Goal: Transaction & Acquisition: Purchase product/service

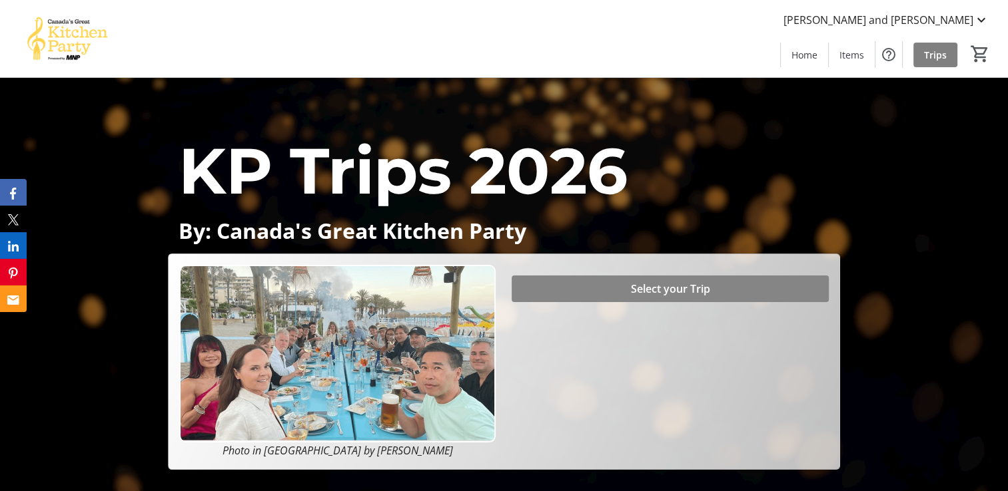
click at [679, 290] on span "Select your Trip" at bounding box center [670, 289] width 79 height 16
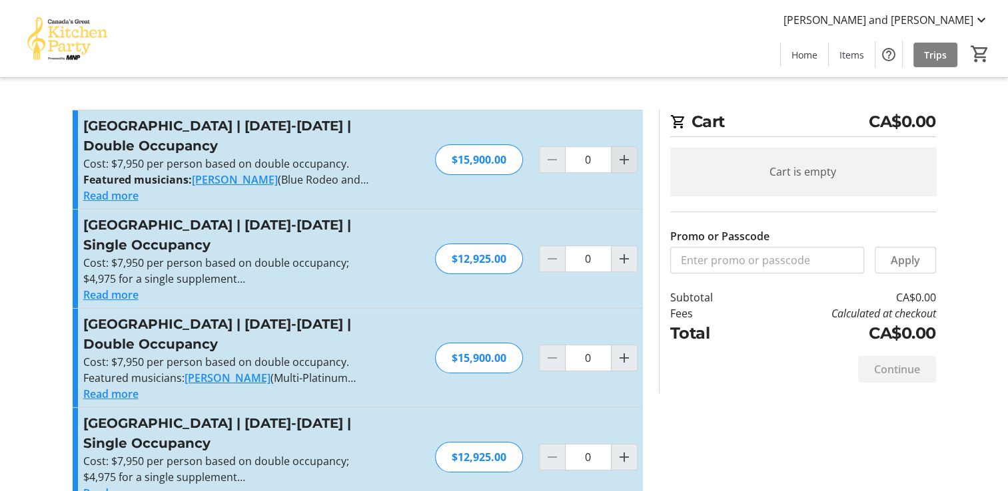
click at [621, 163] on mat-icon "Increment by one" at bounding box center [624, 160] width 16 height 16
type input "1"
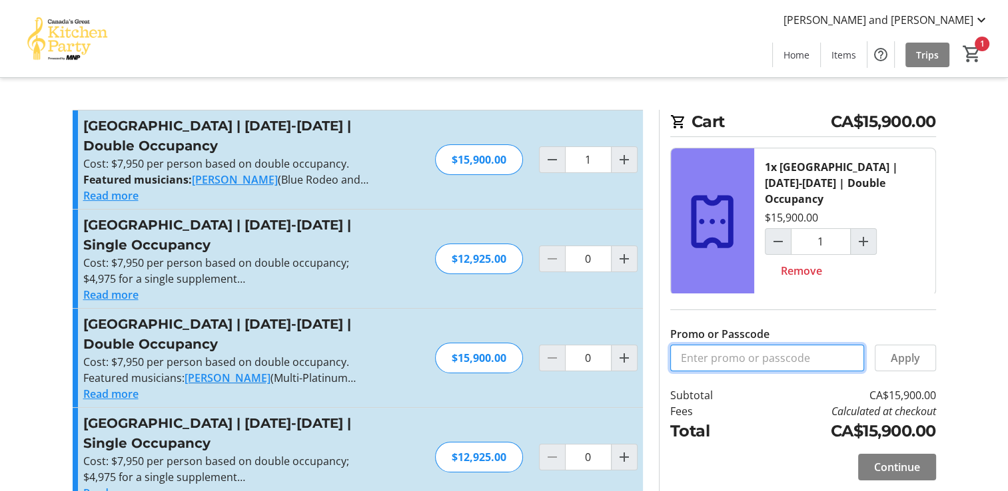
click at [782, 346] on input "Promo or Passcode" at bounding box center [767, 358] width 194 height 27
type input "BALANCE2026"
click at [918, 342] on span at bounding box center [905, 358] width 60 height 32
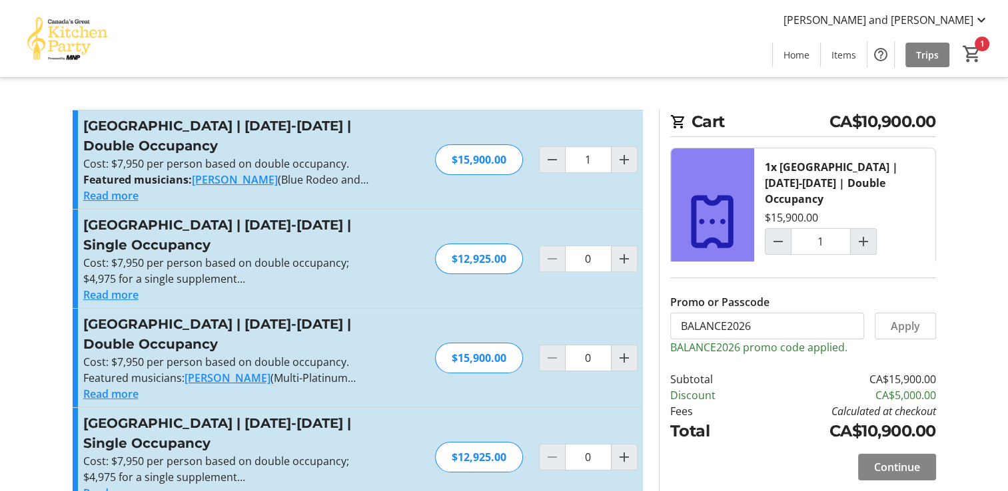
click at [897, 469] on span "Continue" at bounding box center [897, 467] width 46 height 16
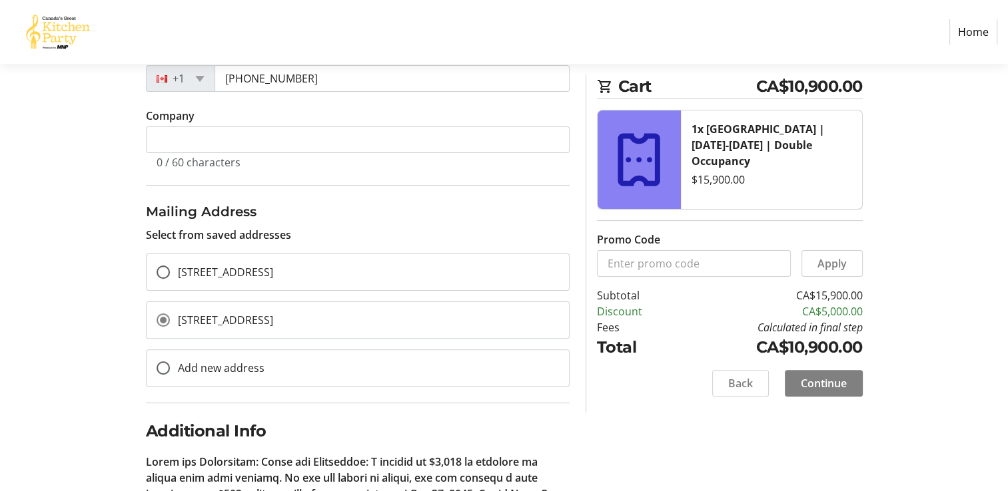
scroll to position [308, 0]
click at [160, 270] on input "[STREET_ADDRESS]" at bounding box center [162, 270] width 13 height 13
radio input "true"
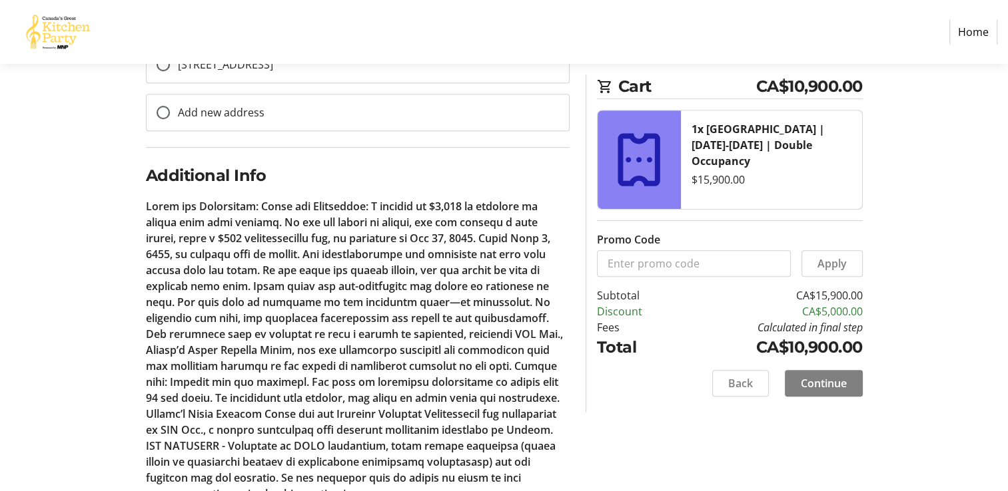
scroll to position [621, 0]
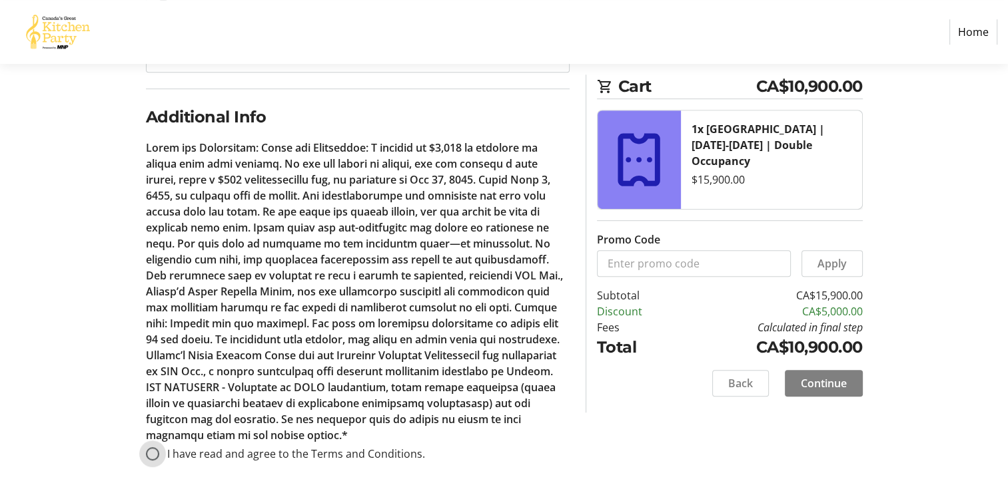
click at [150, 450] on input "I have read and agree to the Terms and Conditions." at bounding box center [152, 453] width 13 height 13
radio input "true"
click at [835, 381] on span "Continue" at bounding box center [823, 384] width 46 height 16
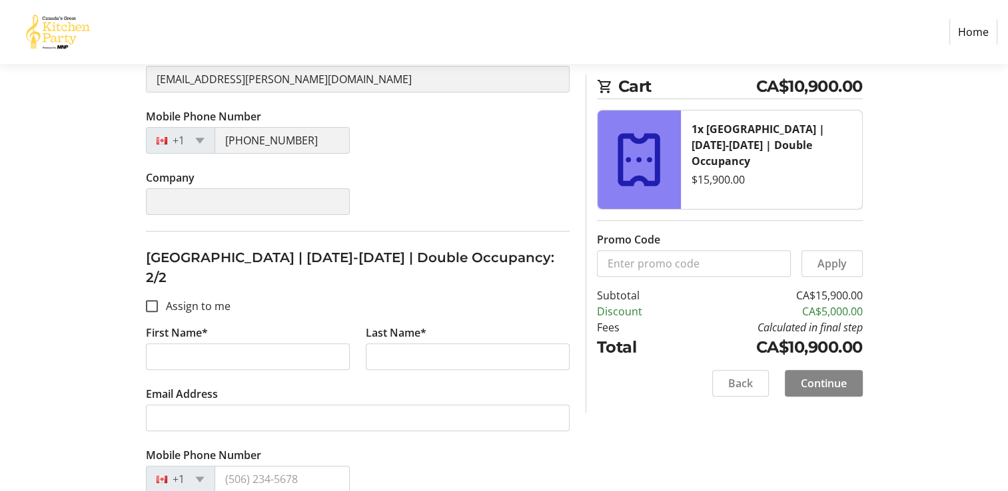
scroll to position [403, 0]
click at [148, 300] on input "Assign to me" at bounding box center [152, 306] width 12 height 12
checkbox input "true"
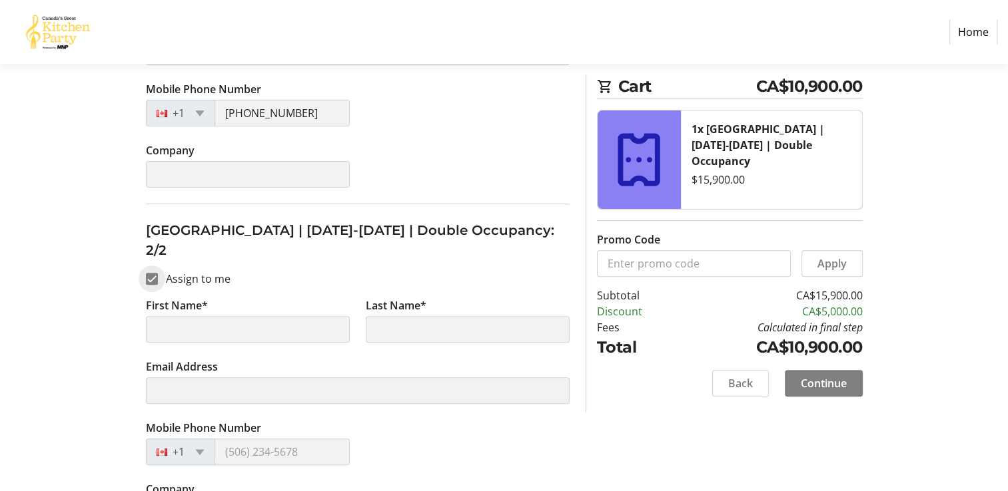
scroll to position [439, 0]
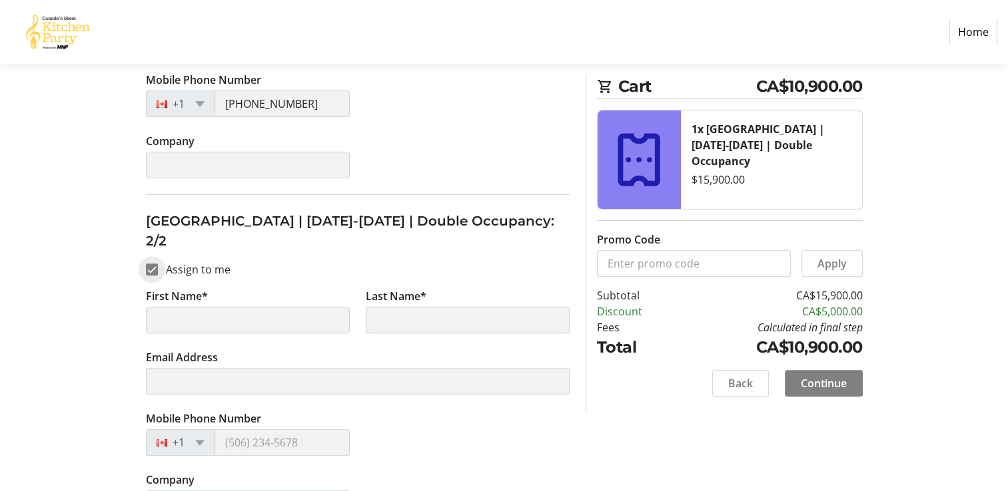
type input "[PERSON_NAME] and [PERSON_NAME]"
type input "[PERSON_NAME]"
type input "[EMAIL_ADDRESS][PERSON_NAME][DOMAIN_NAME]"
type input "[PHONE_NUMBER]"
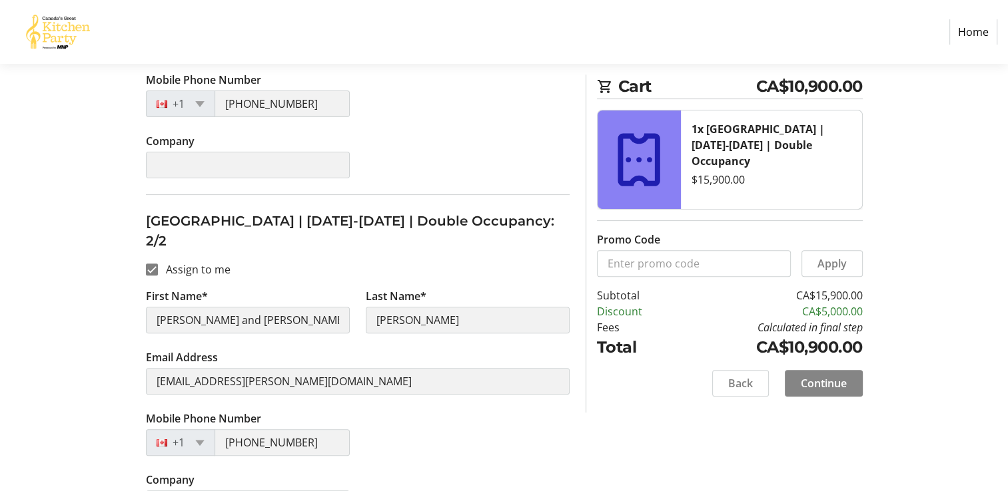
click at [837, 389] on span "Continue" at bounding box center [823, 384] width 46 height 16
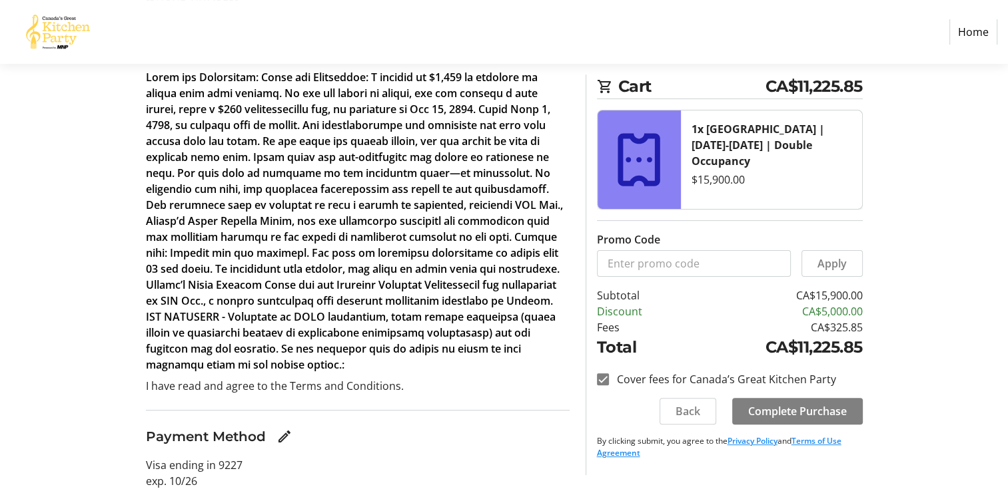
scroll to position [306, 0]
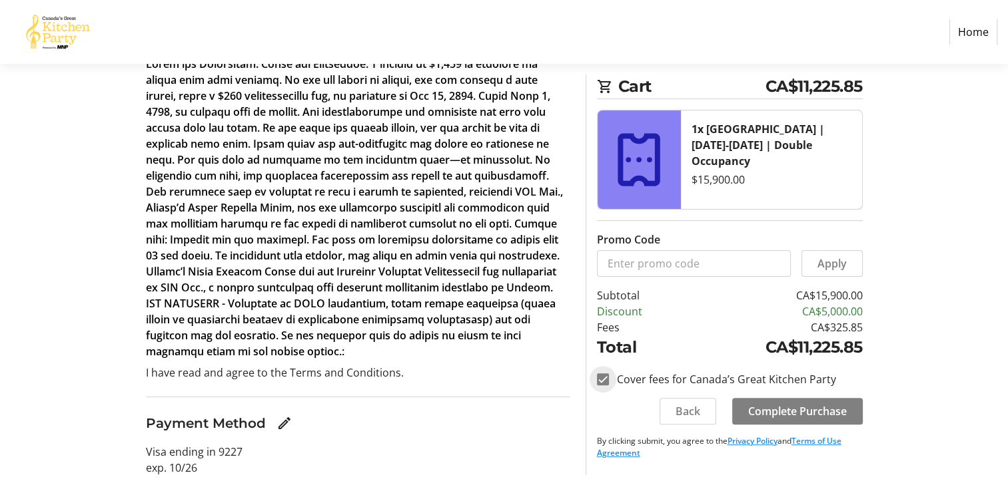
click at [597, 384] on input "Cover fees for Canada’s Great Kitchen Party" at bounding box center [603, 380] width 12 height 12
checkbox input "false"
click at [808, 415] on span "Complete Purchase" at bounding box center [797, 412] width 99 height 16
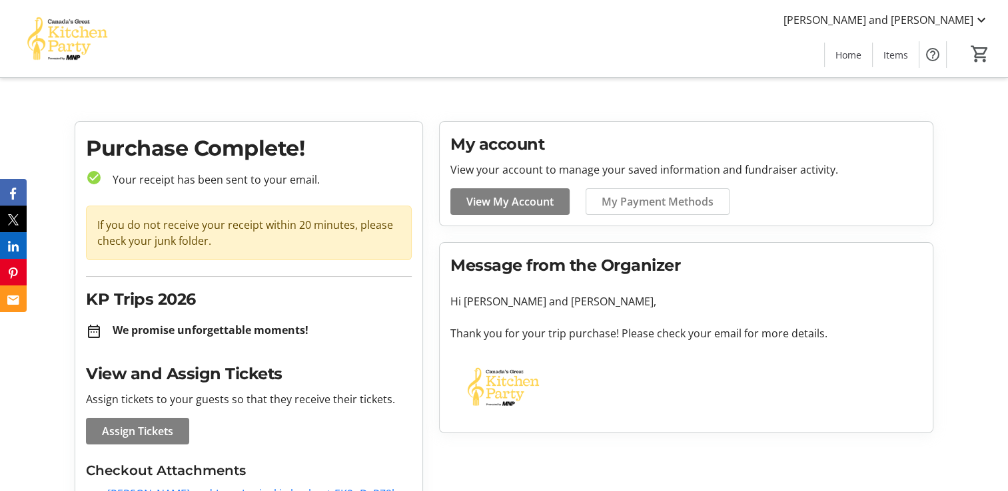
scroll to position [59, 0]
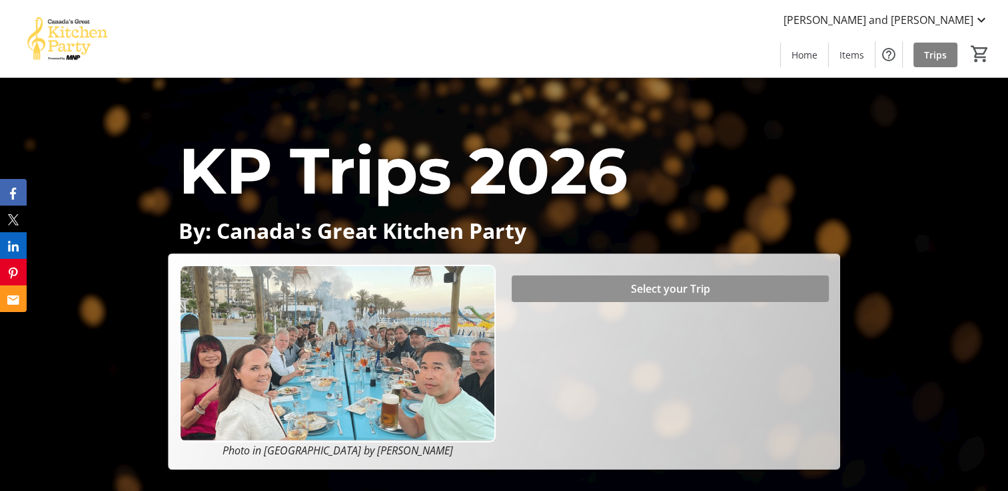
click at [640, 285] on span "Select your Trip" at bounding box center [670, 289] width 79 height 16
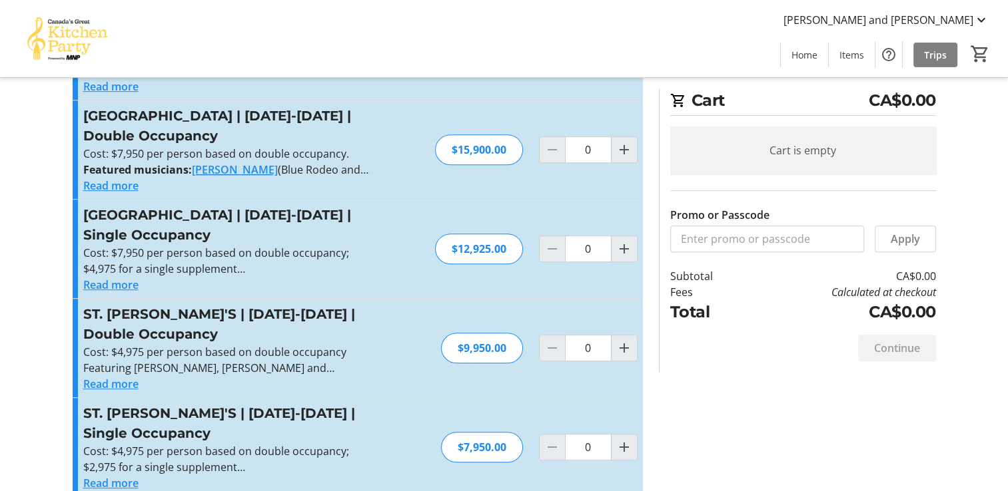
scroll to position [647, 0]
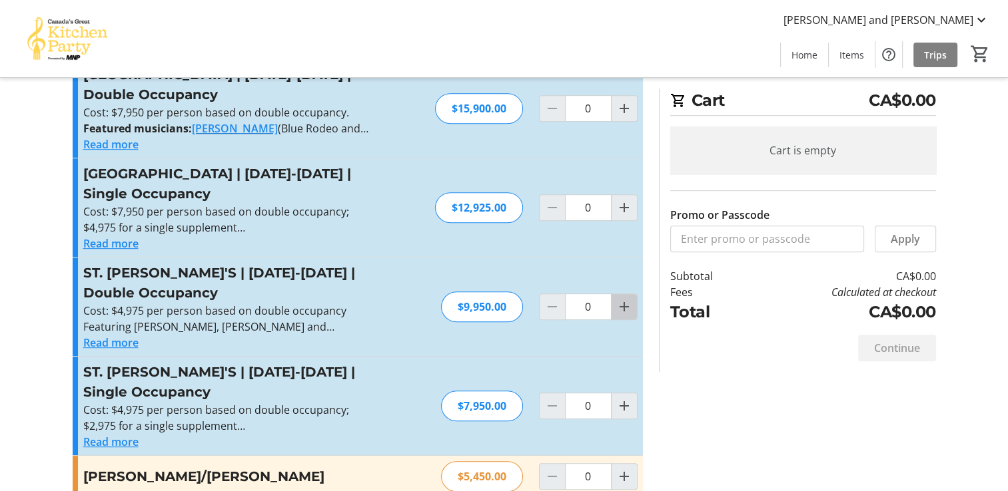
click at [627, 296] on span "Increment by one" at bounding box center [623, 306] width 25 height 25
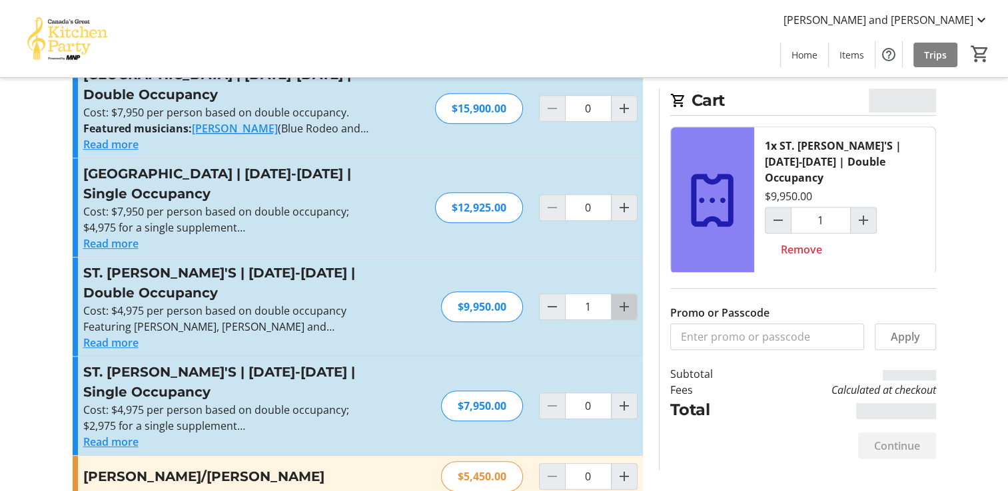
click at [625, 299] on mat-icon "Increment by one" at bounding box center [624, 307] width 16 height 16
type input "2"
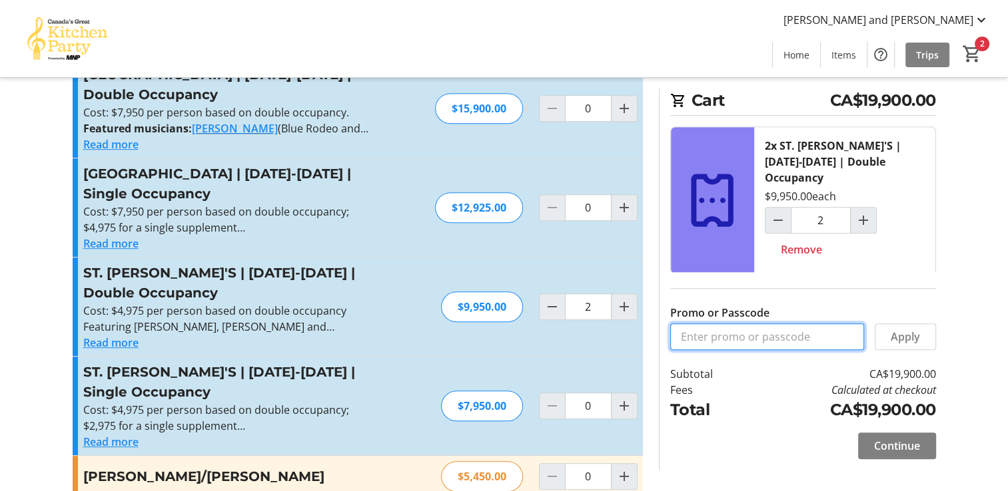
click at [799, 324] on input "Promo or Passcode" at bounding box center [767, 337] width 194 height 27
type input "BALANCE2026"
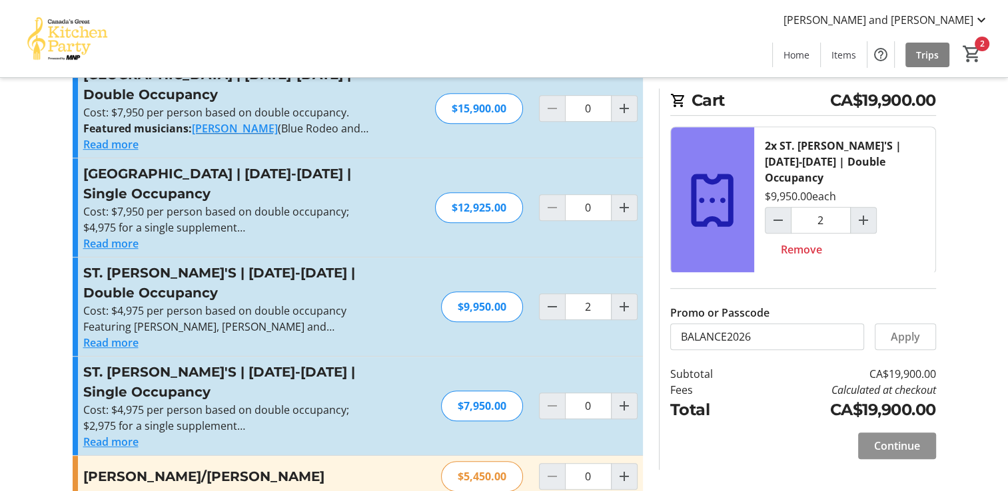
click at [908, 438] on span "Continue" at bounding box center [897, 446] width 46 height 16
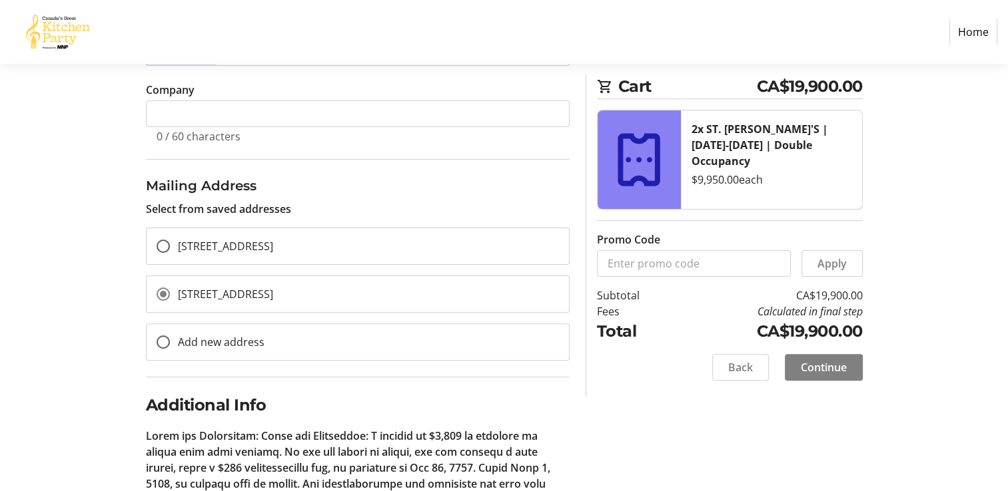
scroll to position [343, 0]
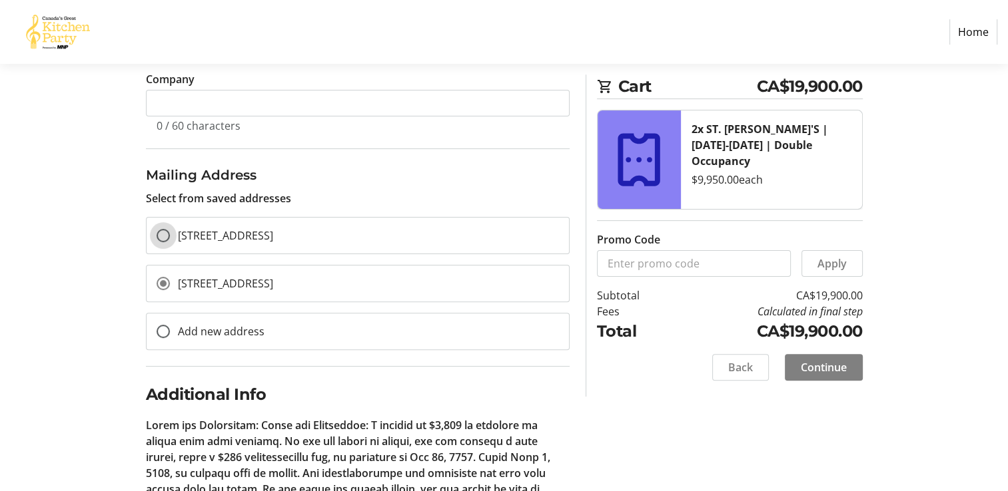
click at [156, 229] on input "[STREET_ADDRESS]" at bounding box center [162, 235] width 13 height 13
radio input "true"
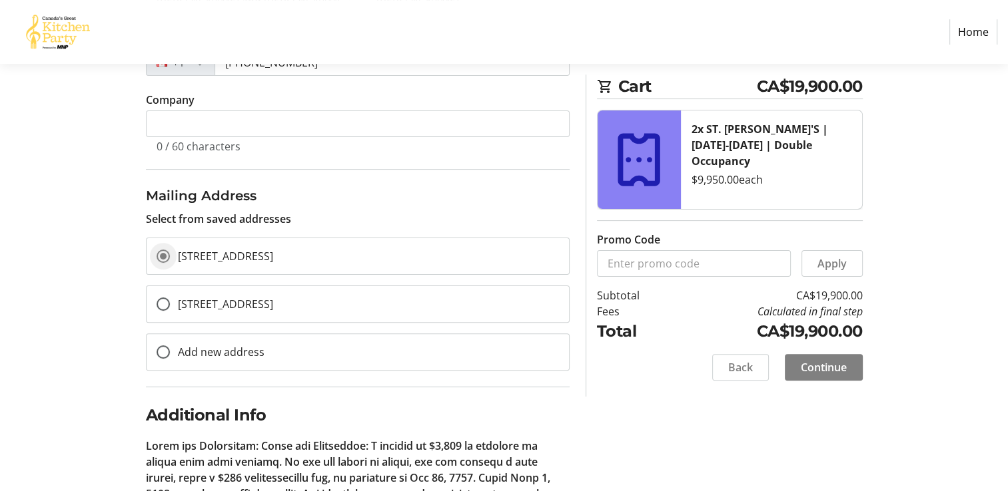
scroll to position [317, 0]
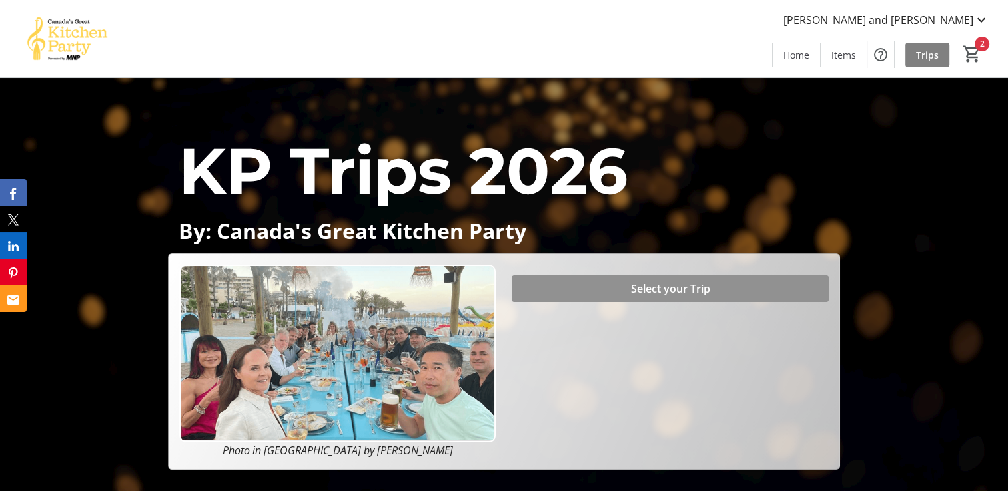
click at [684, 292] on span "Select your Trip" at bounding box center [670, 289] width 79 height 16
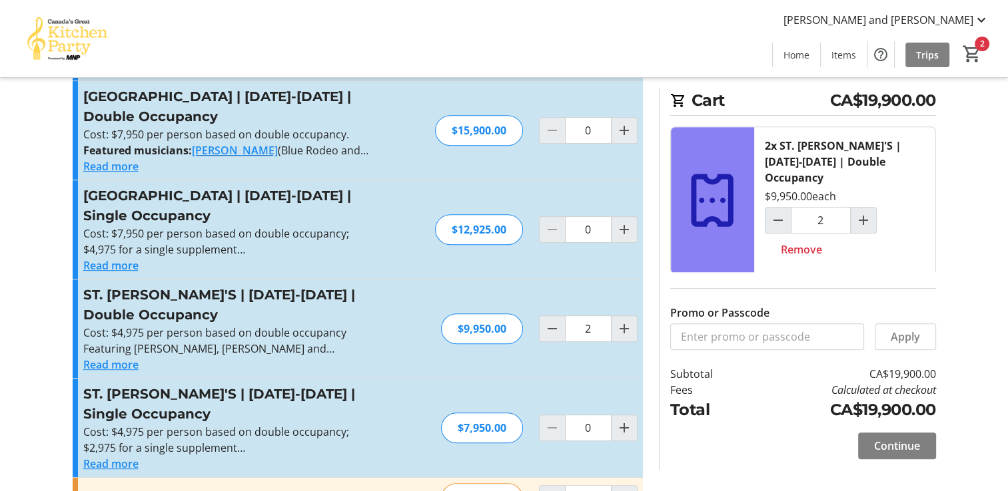
scroll to position [647, 0]
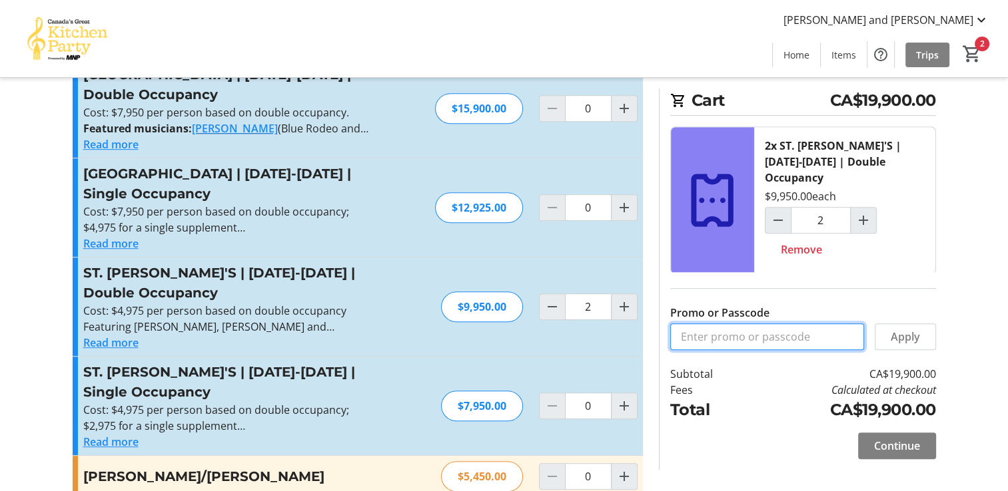
click at [764, 328] on input "Promo or Passcode" at bounding box center [767, 337] width 194 height 27
type input "BALANCE2026"
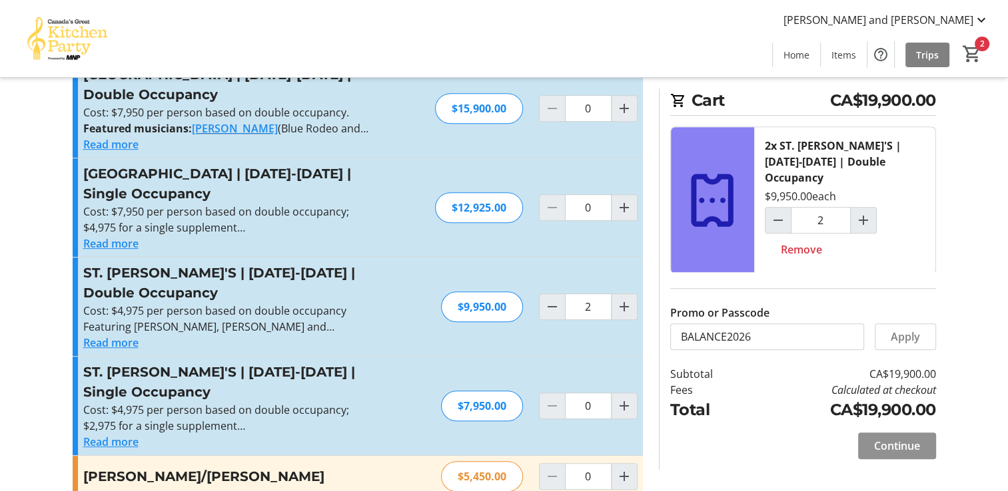
click at [895, 438] on span "Continue" at bounding box center [897, 446] width 46 height 16
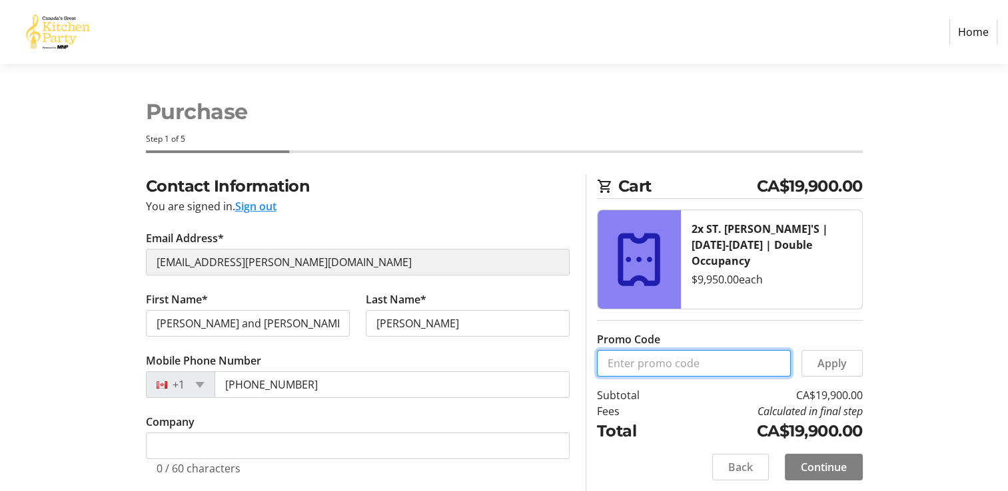
click at [729, 356] on input "Promo Code" at bounding box center [694, 363] width 194 height 27
type input "BALANCE2026"
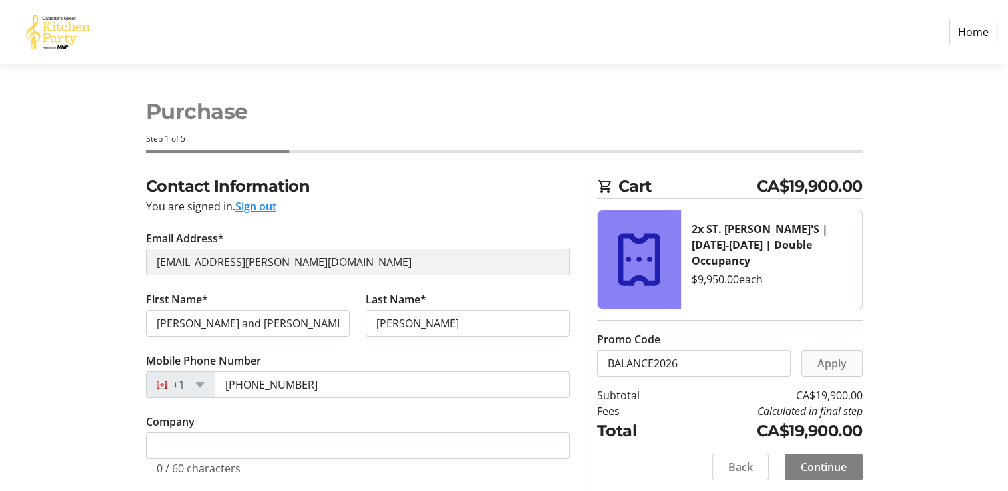
click at [840, 364] on span "Apply" at bounding box center [831, 364] width 29 height 16
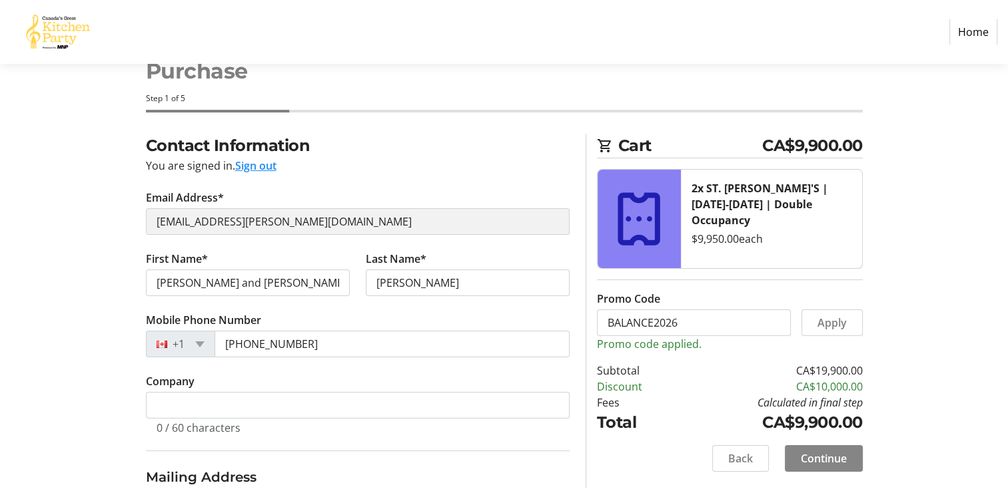
scroll to position [87, 0]
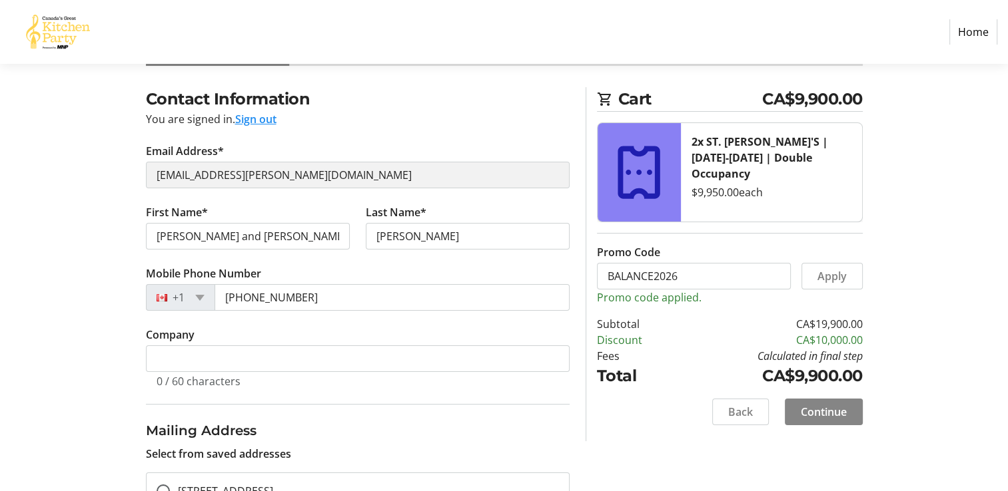
click at [817, 407] on span "Continue" at bounding box center [823, 412] width 46 height 16
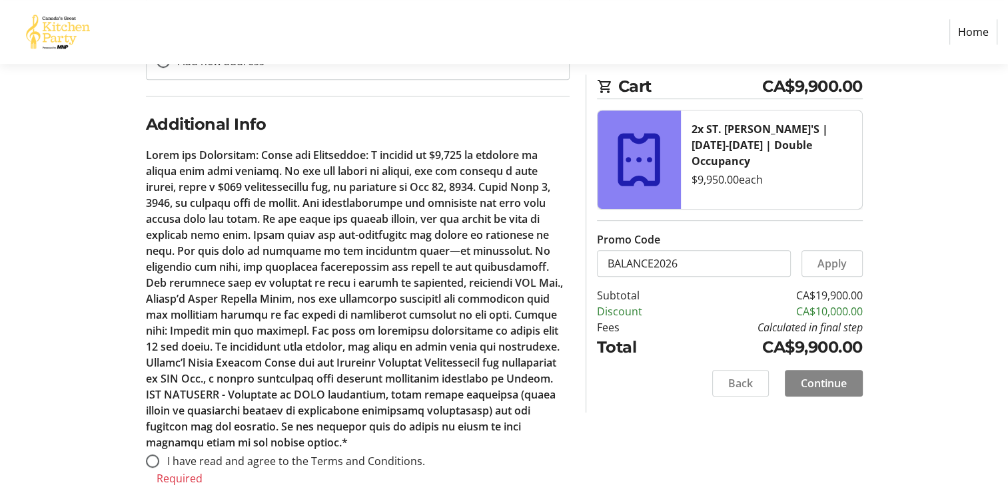
scroll to position [621, 0]
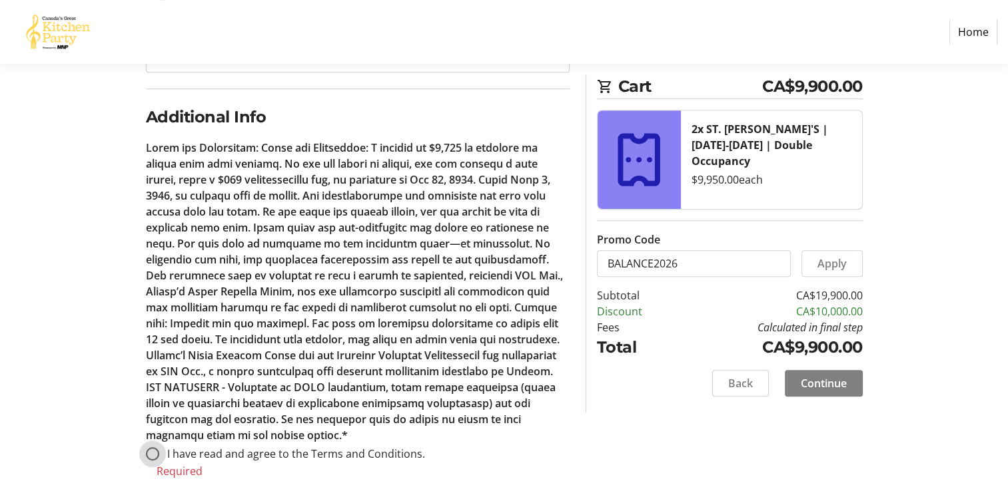
click at [151, 449] on input "I have read and agree to the Terms and Conditions." at bounding box center [152, 453] width 13 height 13
radio input "true"
click at [823, 380] on span "Continue" at bounding box center [823, 384] width 46 height 16
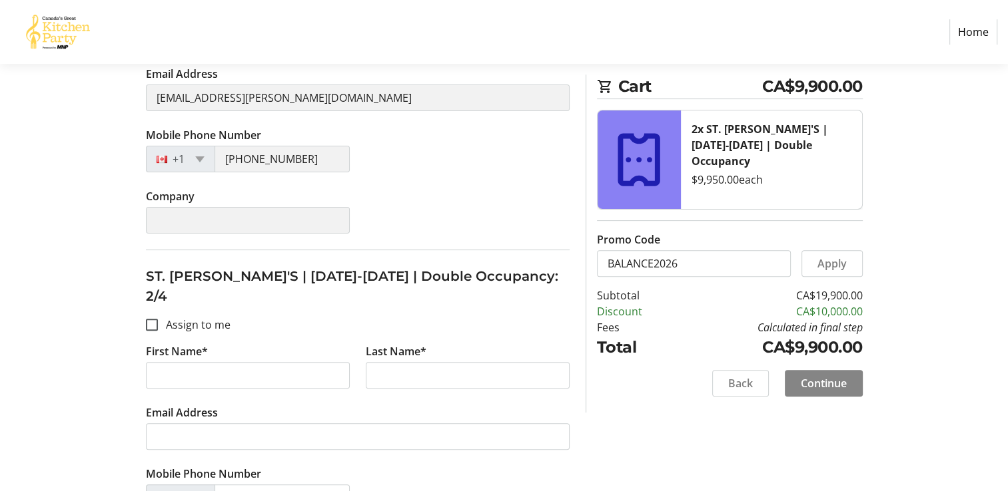
scroll to position [392, 0]
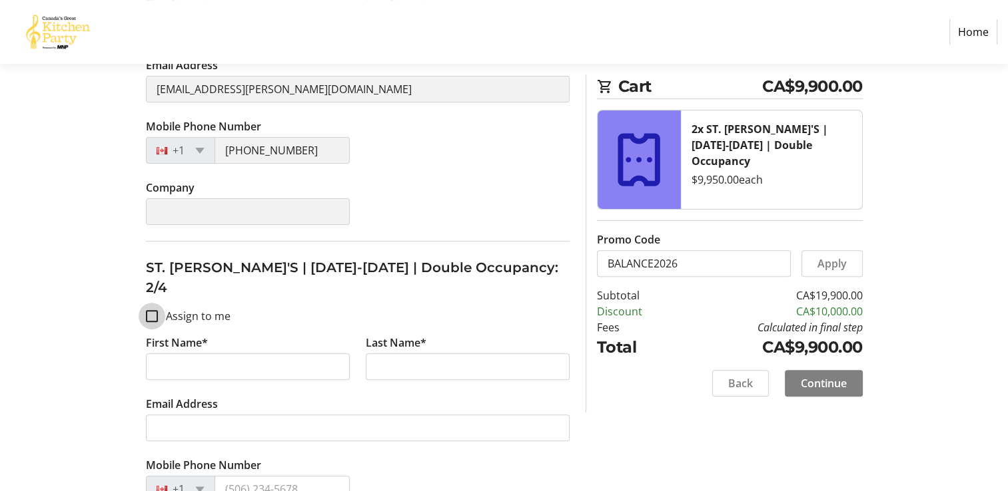
click at [149, 310] on input "Assign to me" at bounding box center [152, 316] width 12 height 12
checkbox input "true"
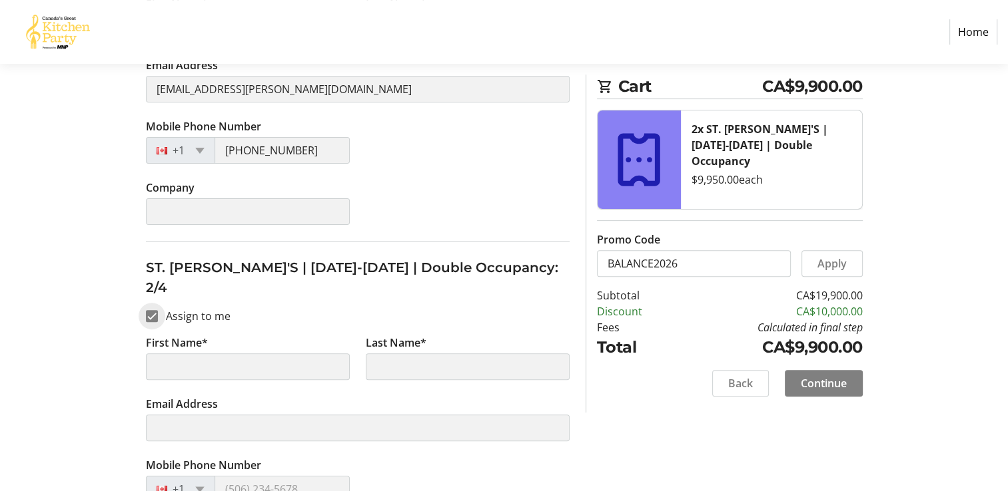
type input "[PERSON_NAME] and [PERSON_NAME]"
type input "[PERSON_NAME]"
type input "[EMAIL_ADDRESS][PERSON_NAME][DOMAIN_NAME]"
type input "[PHONE_NUMBER]"
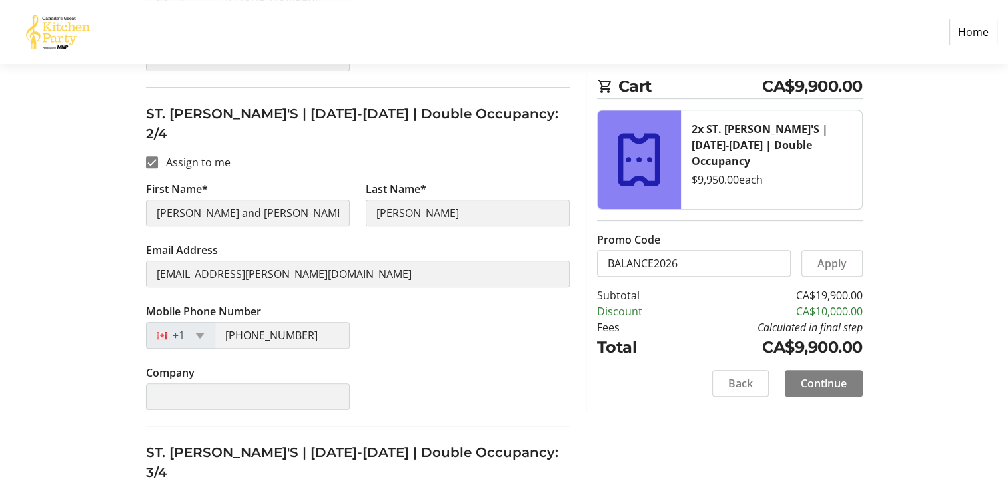
scroll to position [492, 0]
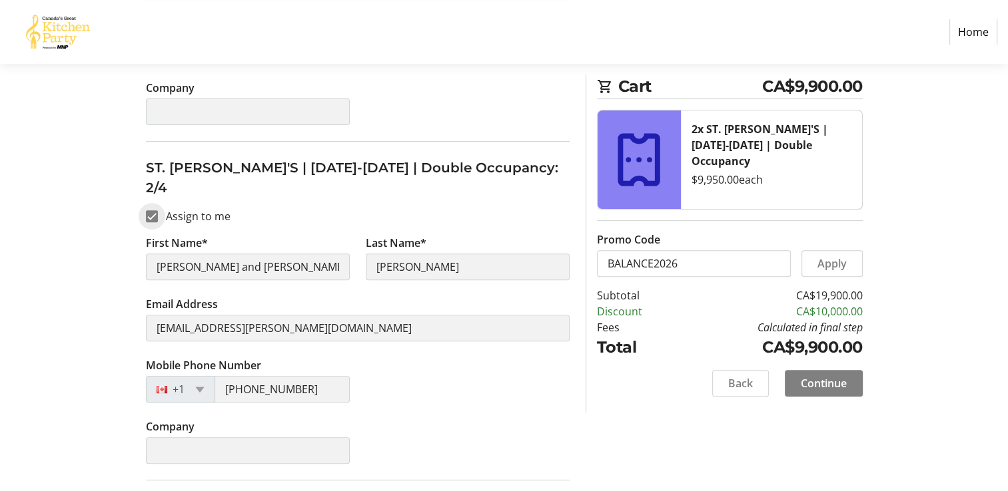
click at [152, 210] on input "Assign to me" at bounding box center [152, 216] width 12 height 12
checkbox input "false"
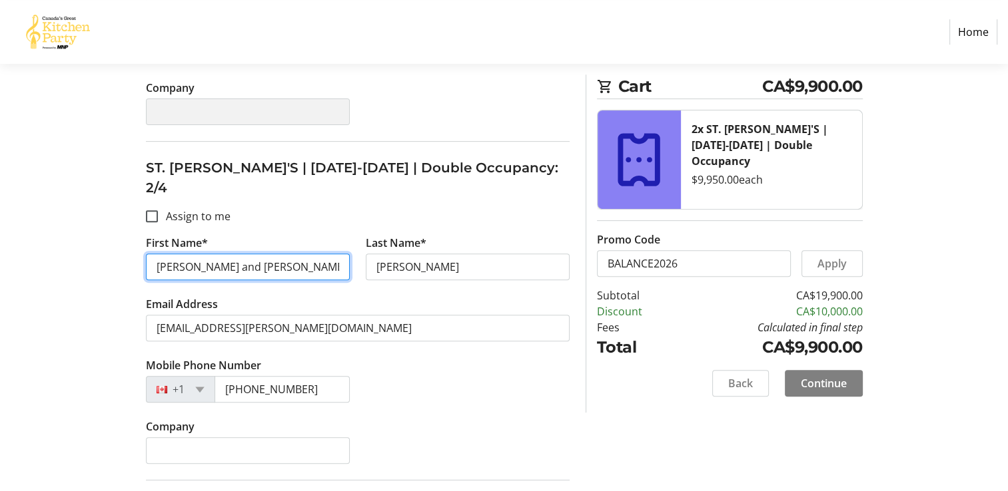
click at [248, 254] on input "[PERSON_NAME] and [PERSON_NAME]" at bounding box center [248, 267] width 204 height 27
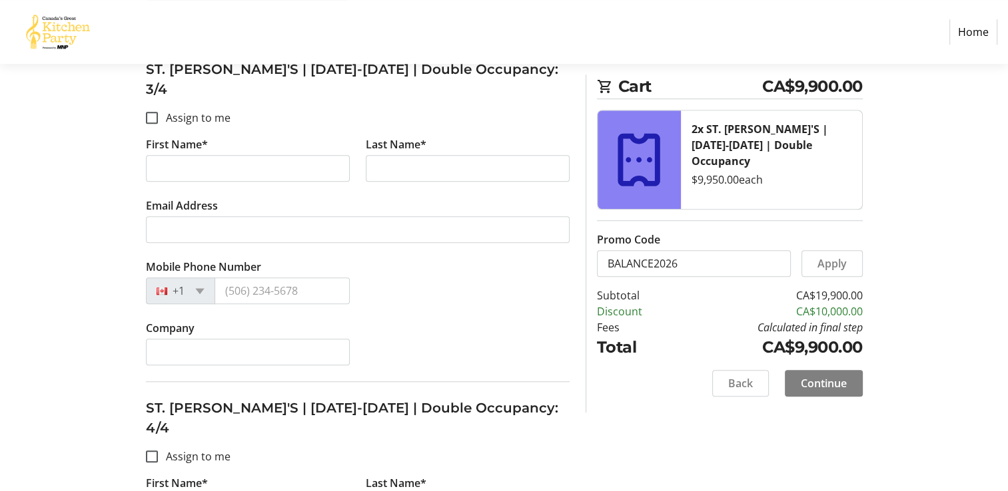
scroll to position [930, 0]
type input "[PERSON_NAME]"
click at [231, 154] on input "First Name*" at bounding box center [248, 167] width 204 height 27
type input "[PERSON_NAME]"
type input "Wassill"
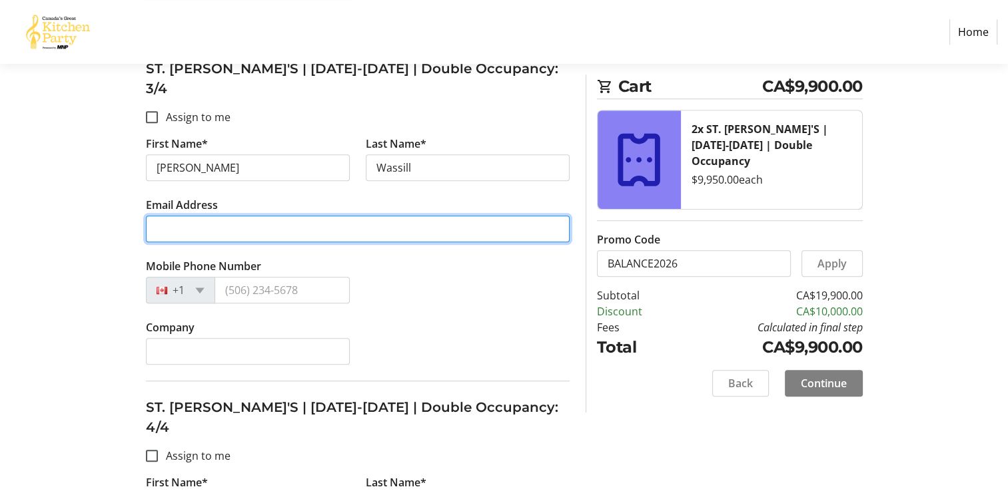
type input "[EMAIL_ADDRESS][DOMAIN_NAME]"
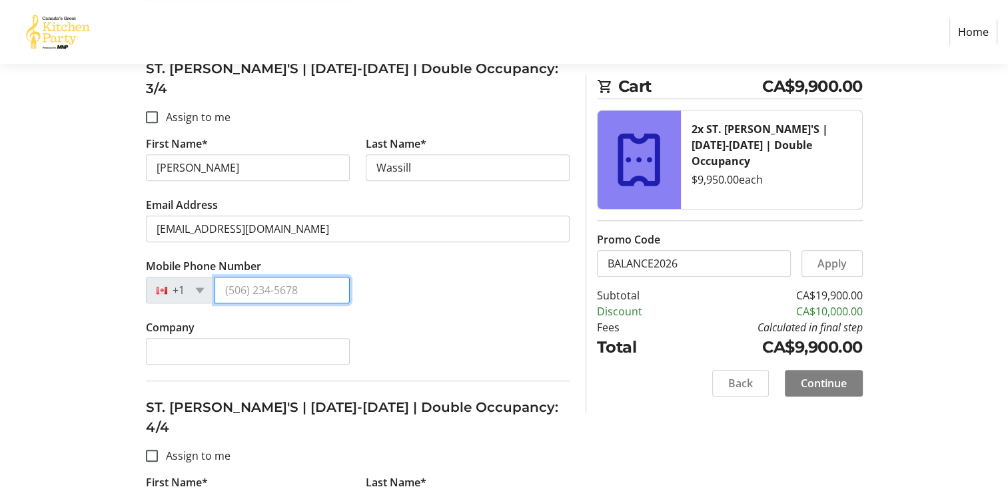
type input "[PHONE_NUMBER]"
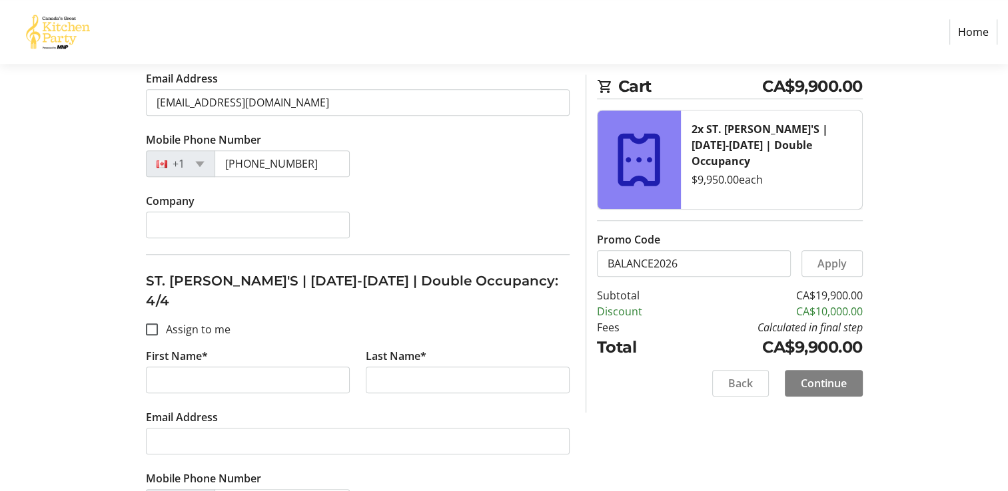
scroll to position [1075, 0]
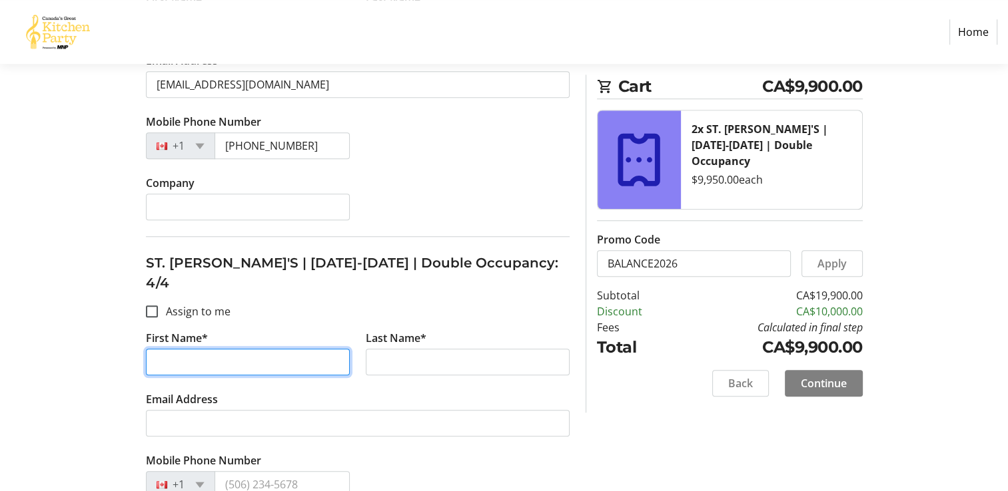
click at [217, 349] on input "First Name*" at bounding box center [248, 362] width 204 height 27
click at [215, 349] on input "First Name*" at bounding box center [248, 362] width 204 height 27
click at [165, 349] on input "First Name*" at bounding box center [248, 362] width 204 height 27
click at [424, 453] on div "Mobile Phone Number +1" at bounding box center [357, 483] width 439 height 61
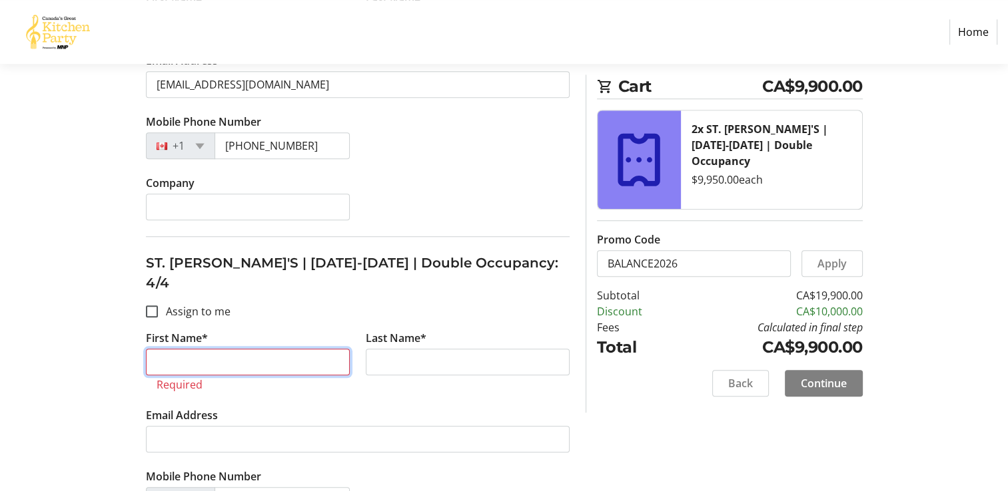
click at [252, 349] on input "First Name*" at bounding box center [248, 362] width 204 height 27
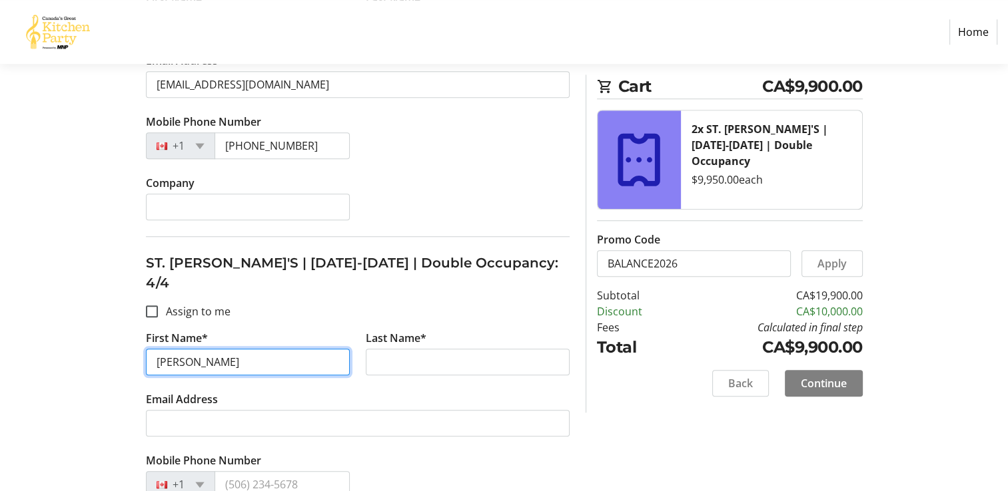
type input "[PERSON_NAME]"
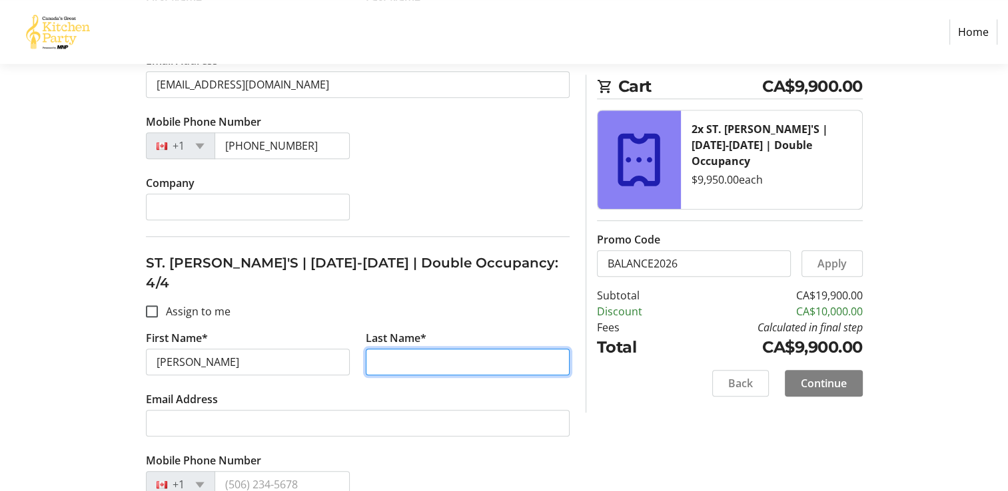
click at [445, 349] on input "Last Name*" at bounding box center [468, 362] width 204 height 27
type input "WASSILL"
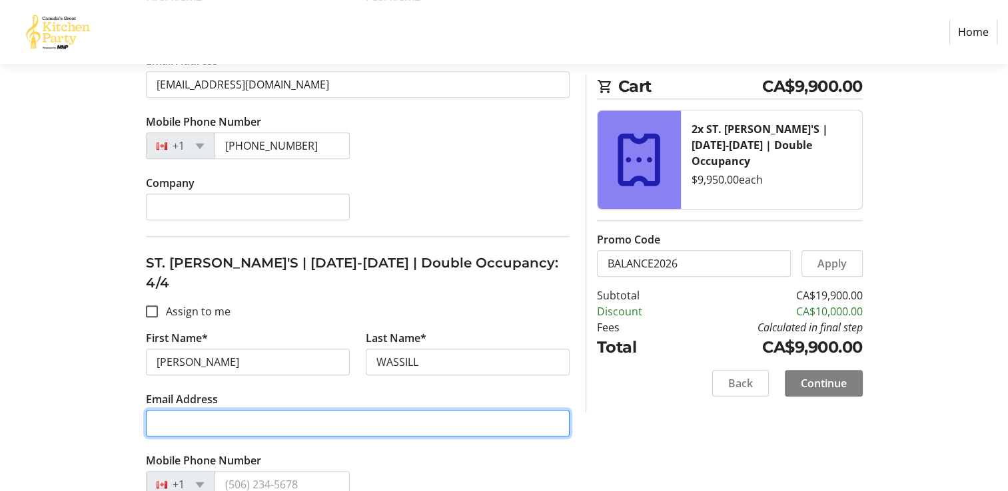
click at [277, 410] on input "Email Address" at bounding box center [358, 423] width 424 height 27
type input "V"
type input "[PERSON_NAME][EMAIL_ADDRESS][DOMAIN_NAME]"
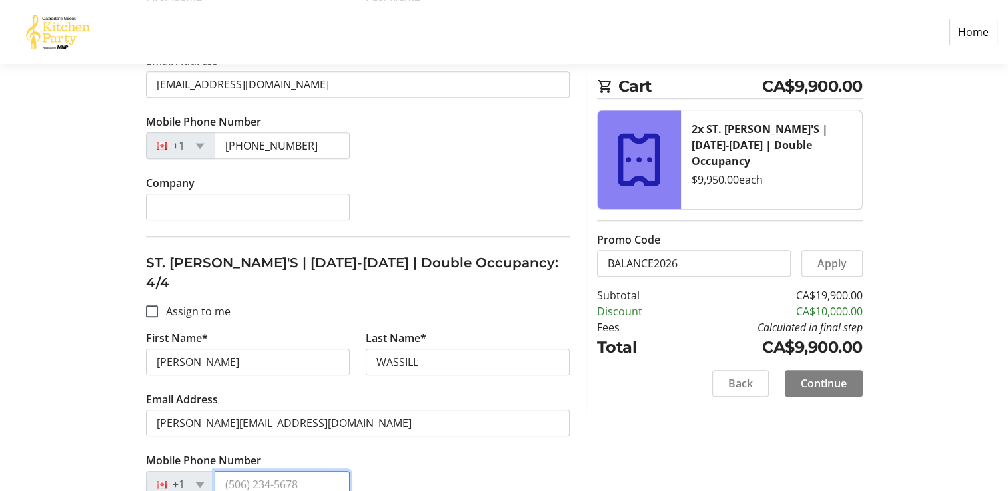
click at [288, 471] on input "Mobile Phone Number" at bounding box center [281, 484] width 135 height 27
type input "[PHONE_NUMBER]"
click at [834, 387] on span "Continue" at bounding box center [823, 384] width 46 height 16
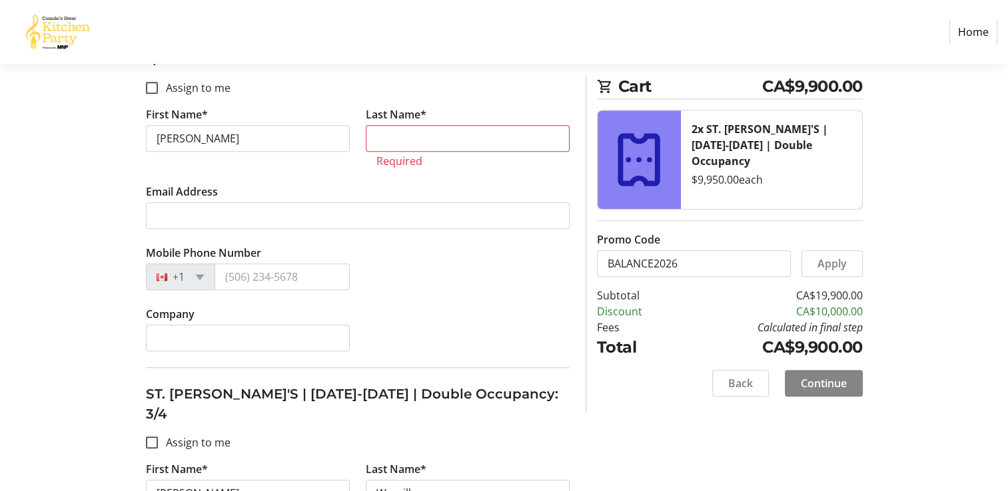
scroll to position [601, 0]
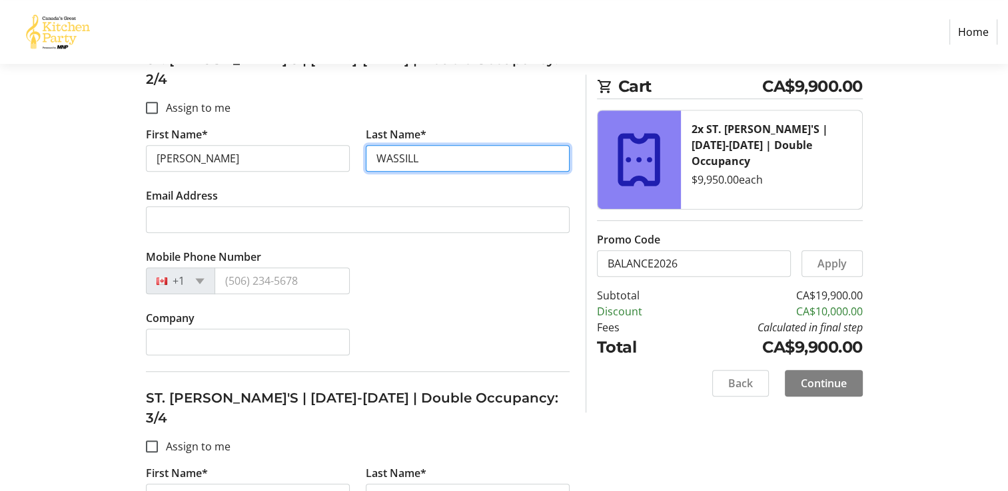
type input "WASSILL"
click at [365, 266] on div "Mobile Phone Number +1" at bounding box center [357, 279] width 439 height 61
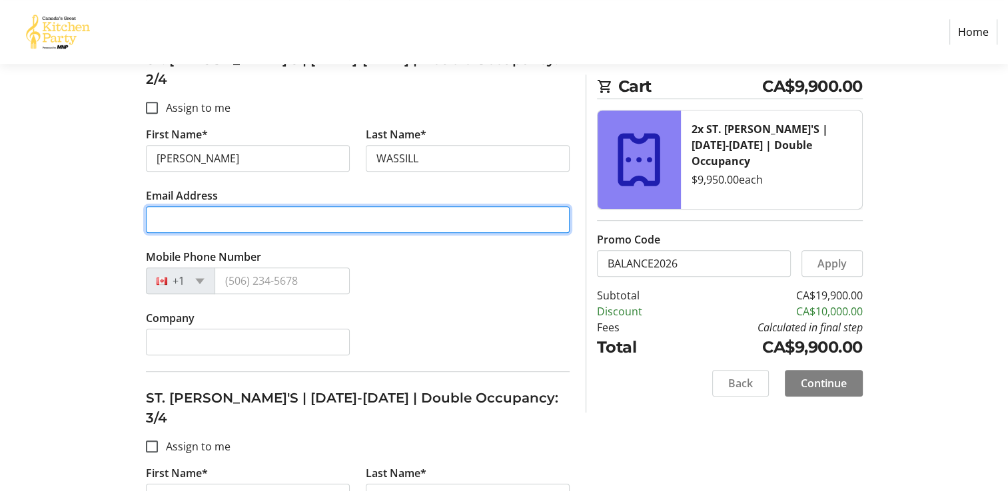
click at [297, 206] on input "Email Address" at bounding box center [358, 219] width 424 height 27
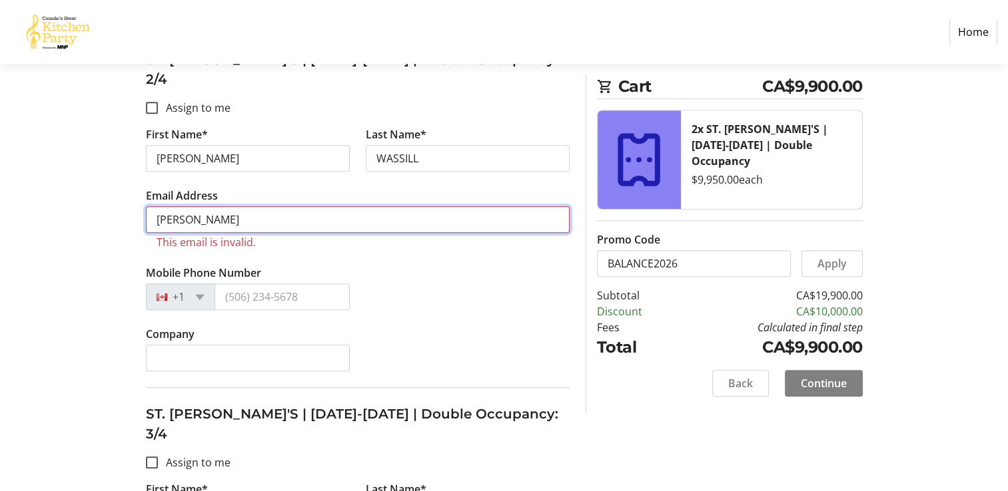
type input "[EMAIL_ADDRESS][DOMAIN_NAME]"
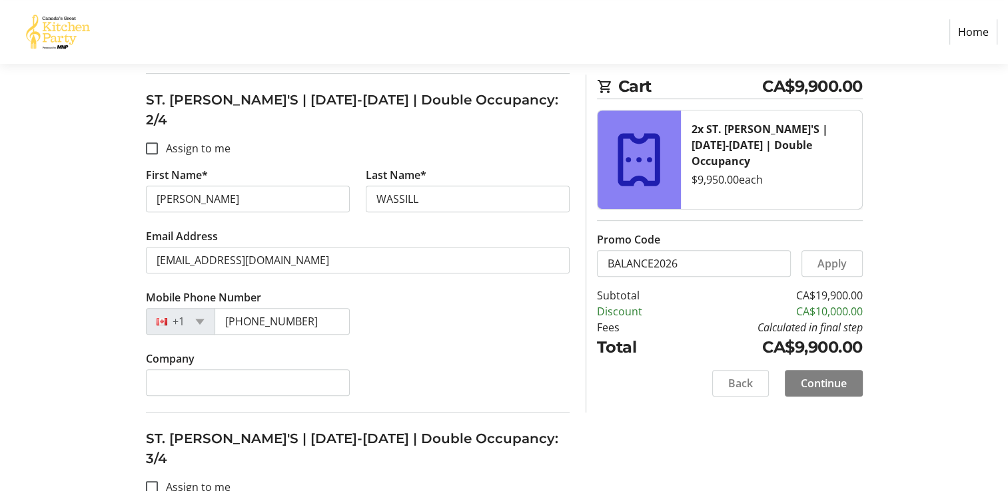
scroll to position [562, 0]
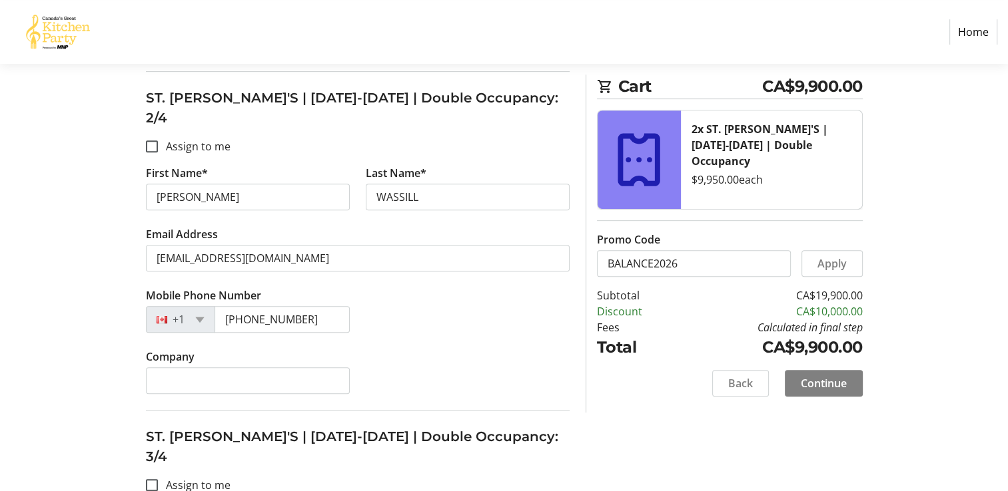
click at [306, 306] on input "[PHONE_NUMBER]" at bounding box center [281, 319] width 135 height 27
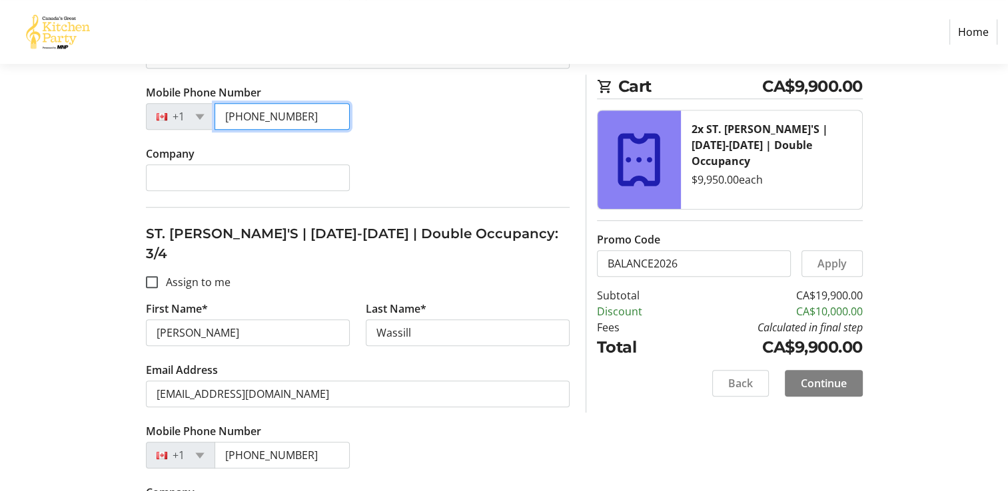
scroll to position [766, 0]
type input "[PHONE_NUMBER]"
click at [826, 390] on span "Continue" at bounding box center [823, 384] width 46 height 16
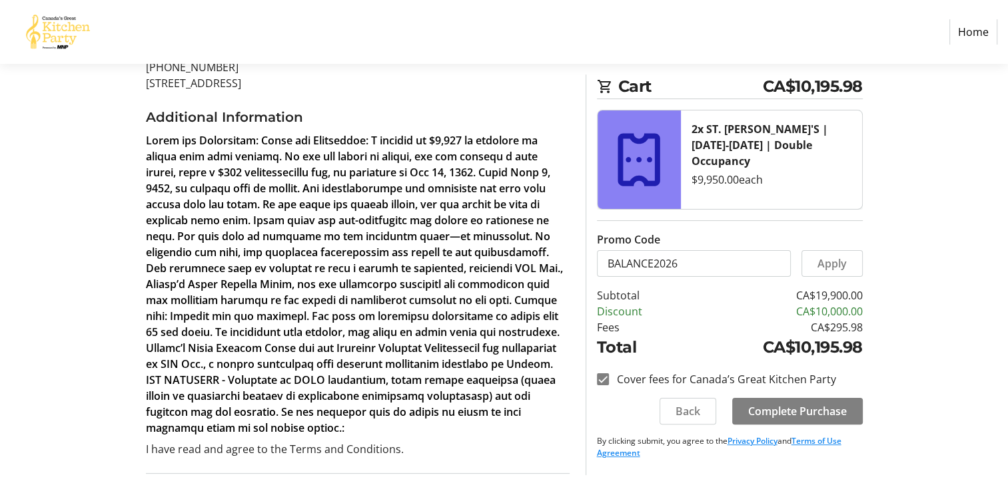
scroll to position [306, 0]
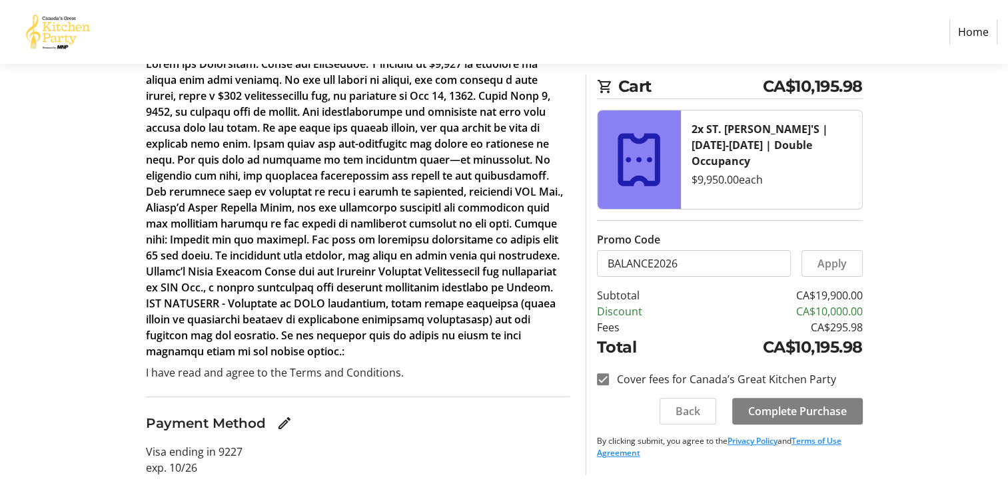
click at [616, 332] on td "Fees" at bounding box center [638, 328] width 83 height 16
click at [605, 378] on input "Cover fees for Canada’s Great Kitchen Party" at bounding box center [603, 380] width 12 height 12
checkbox input "false"
click at [810, 408] on span "Complete Purchase" at bounding box center [797, 412] width 99 height 16
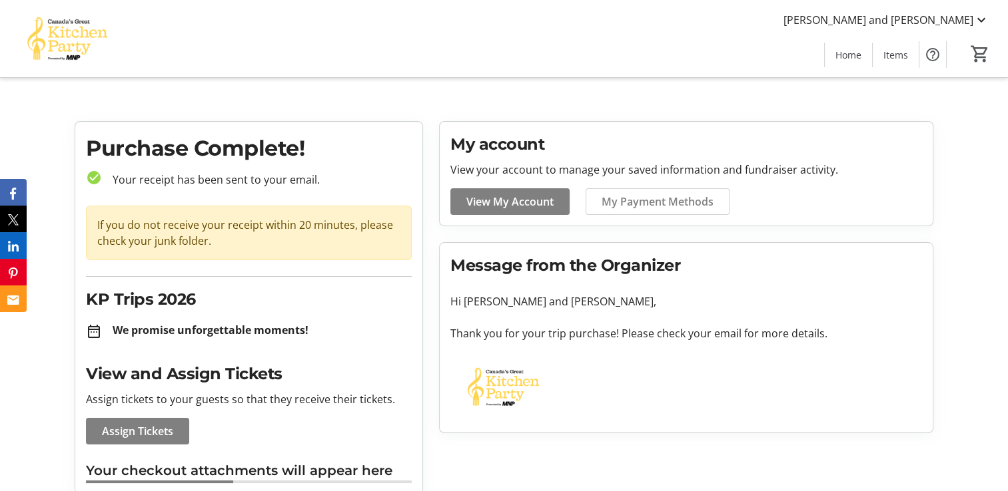
scroll to position [13, 0]
